Goal: Task Accomplishment & Management: Use online tool/utility

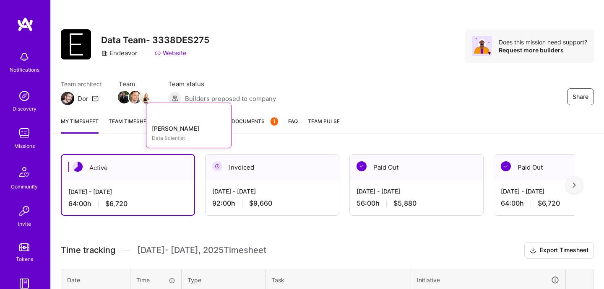
scroll to position [199, 0]
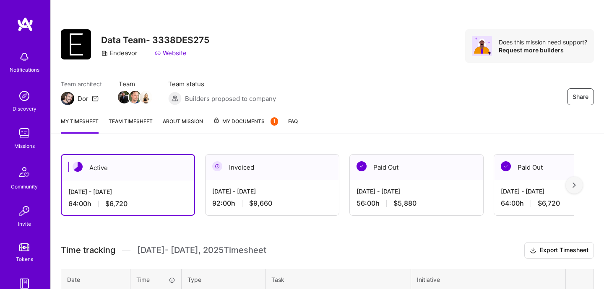
scroll to position [90, 0]
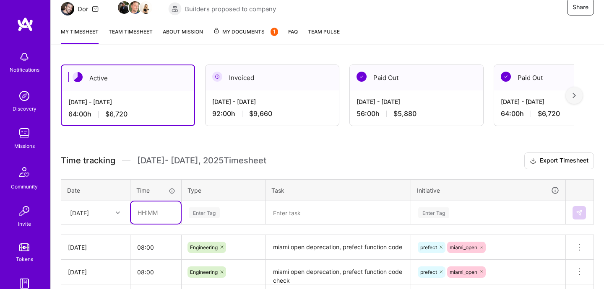
click at [146, 215] on input "text" at bounding box center [156, 213] width 50 height 22
type input "08:00"
click at [200, 211] on div "Enter Tag" at bounding box center [223, 213] width 83 height 22
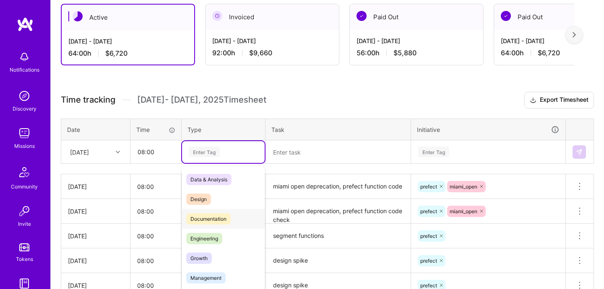
scroll to position [156, 0]
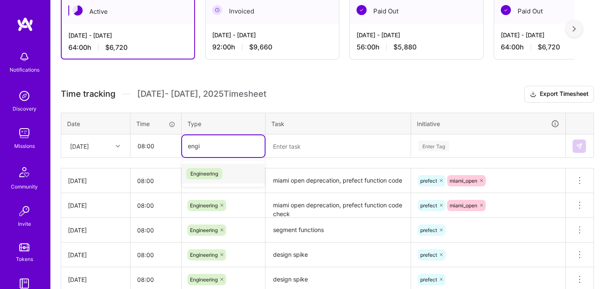
type input "engin"
click at [229, 173] on div "Engineering" at bounding box center [223, 174] width 83 height 20
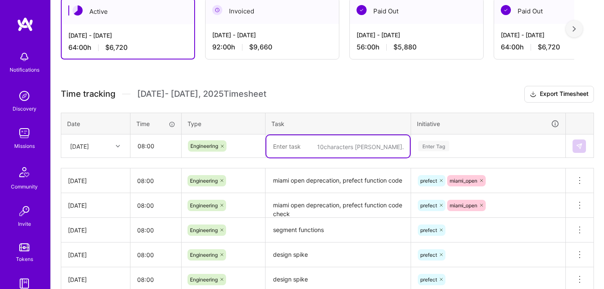
click at [307, 137] on textarea at bounding box center [337, 147] width 143 height 22
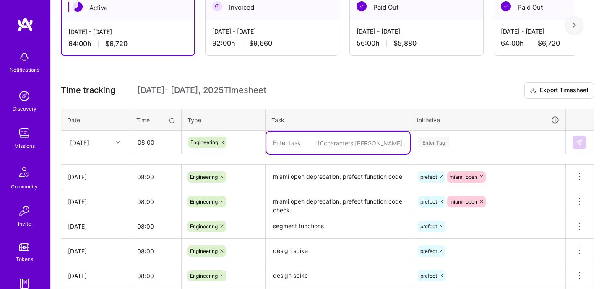
scroll to position [159, 0]
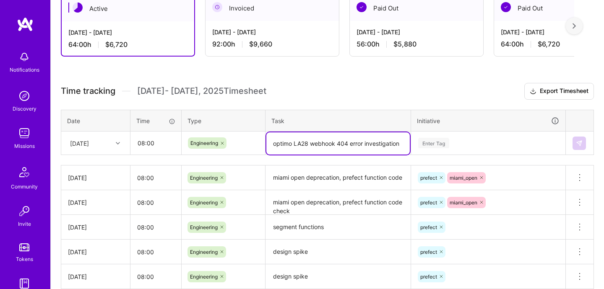
type textarea "optimo LA28 webhook 404 error investigation"
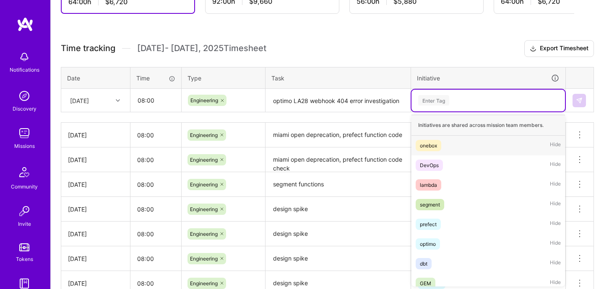
scroll to position [203, 0]
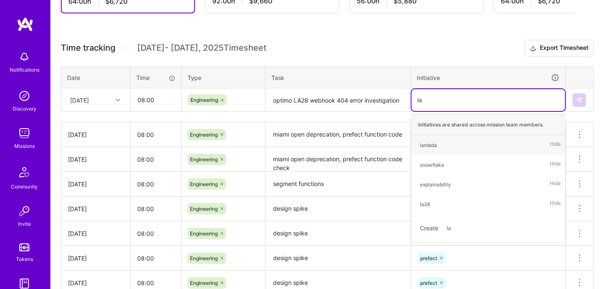
type input "la2"
click at [433, 147] on span "la28" at bounding box center [425, 145] width 18 height 11
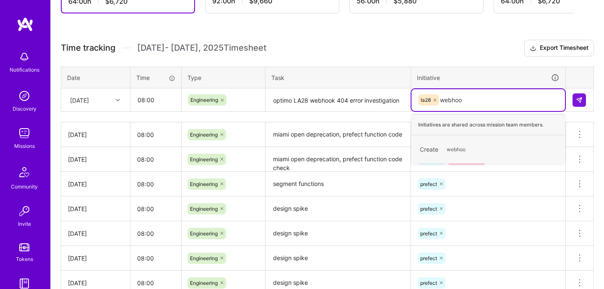
type input "webhook"
click at [453, 151] on span "webhook" at bounding box center [458, 149] width 30 height 11
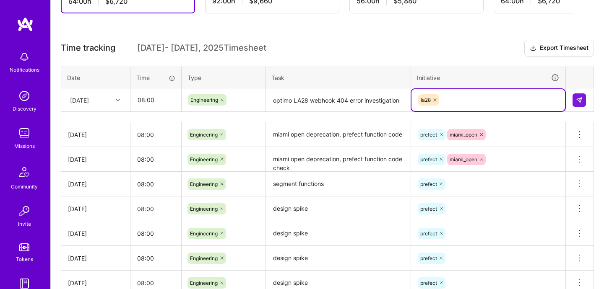
click at [493, 104] on div "la28" at bounding box center [488, 100] width 142 height 13
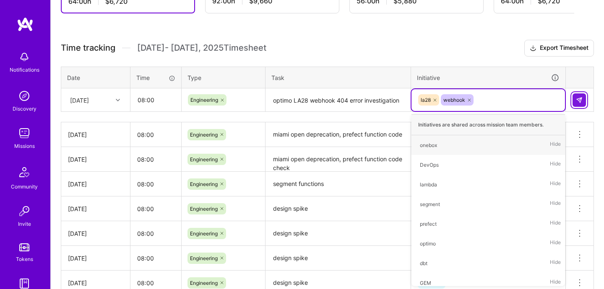
click at [576, 99] on button at bounding box center [579, 100] width 13 height 13
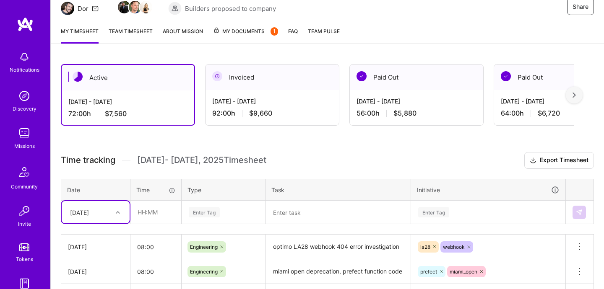
scroll to position [0, 0]
